Goal: Obtain resource: Download file/media

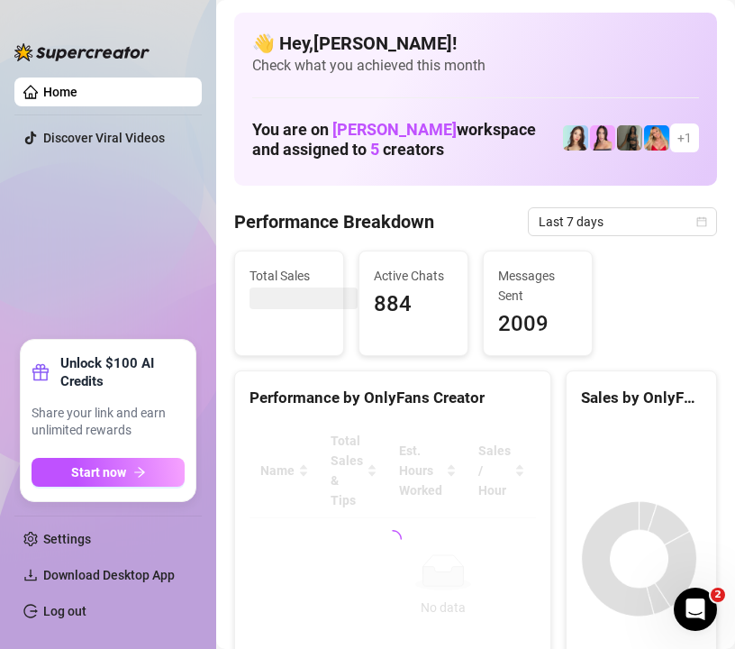
click at [194, 22] on div "Home Discover Viral Videos Unlock $100 AI Credits Share your link and earn unli…" at bounding box center [107, 324] width 187 height 616
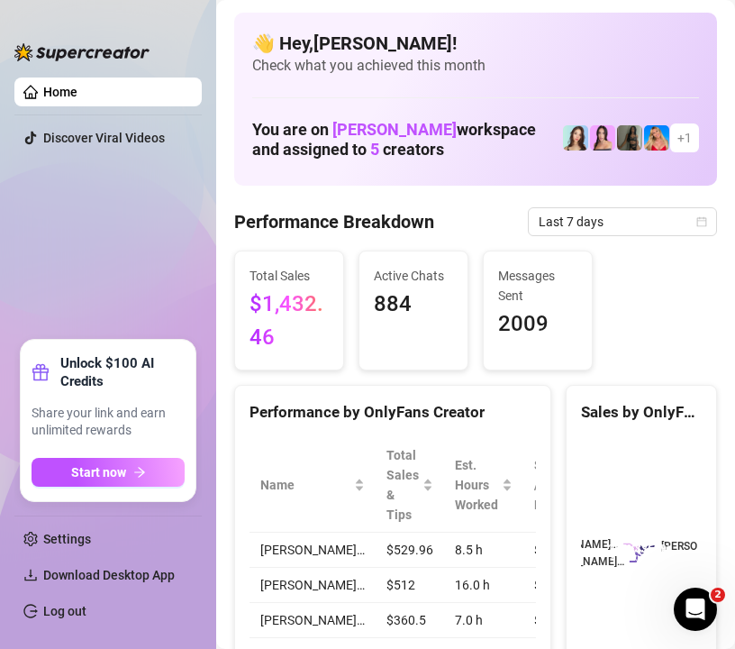
click at [77, 94] on link "Home" at bounding box center [60, 92] width 34 height 14
click at [65, 85] on link "Home" at bounding box center [60, 92] width 34 height 14
click at [95, 576] on span "Download Desktop App" at bounding box center [109, 574] width 132 height 14
click at [77, 99] on link "Home" at bounding box center [60, 92] width 34 height 14
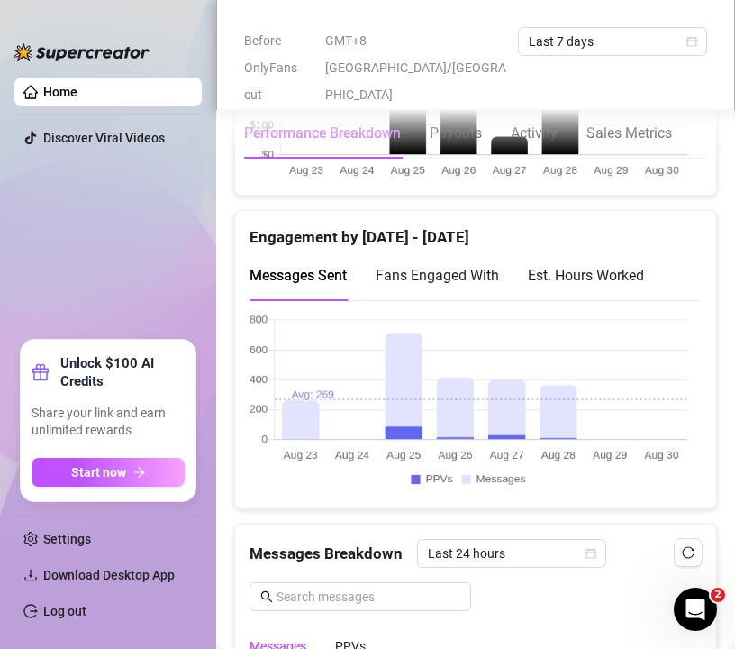
scroll to position [2088, 0]
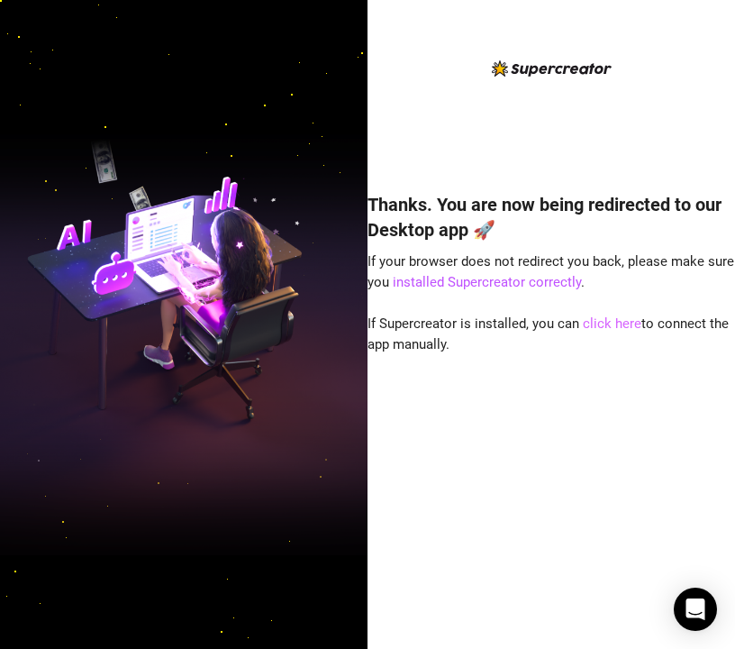
click at [611, 326] on link "click here" at bounding box center [612, 323] width 59 height 16
click at [610, 326] on link "click here" at bounding box center [612, 323] width 59 height 16
click at [606, 321] on link "click here" at bounding box center [612, 323] width 59 height 16
